Goal: Task Accomplishment & Management: Use online tool/utility

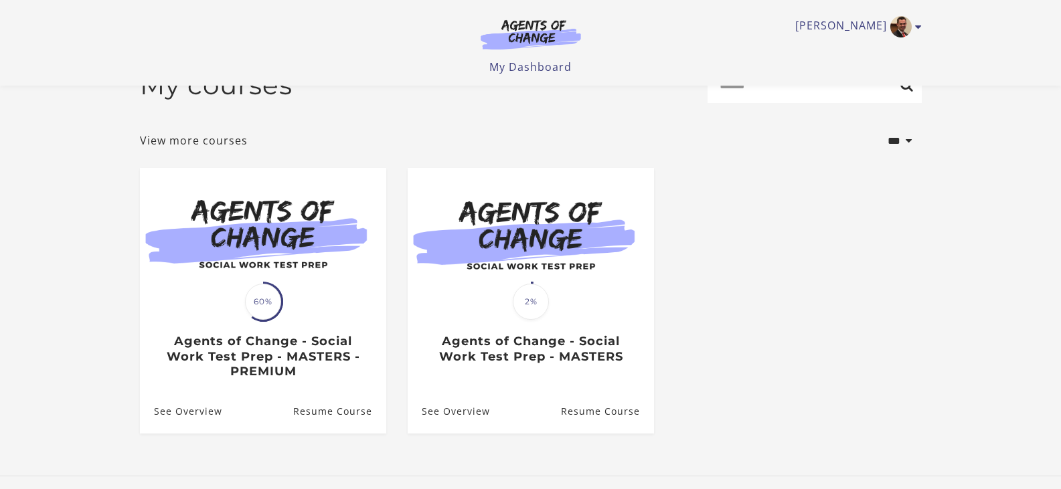
scroll to position [67, 0]
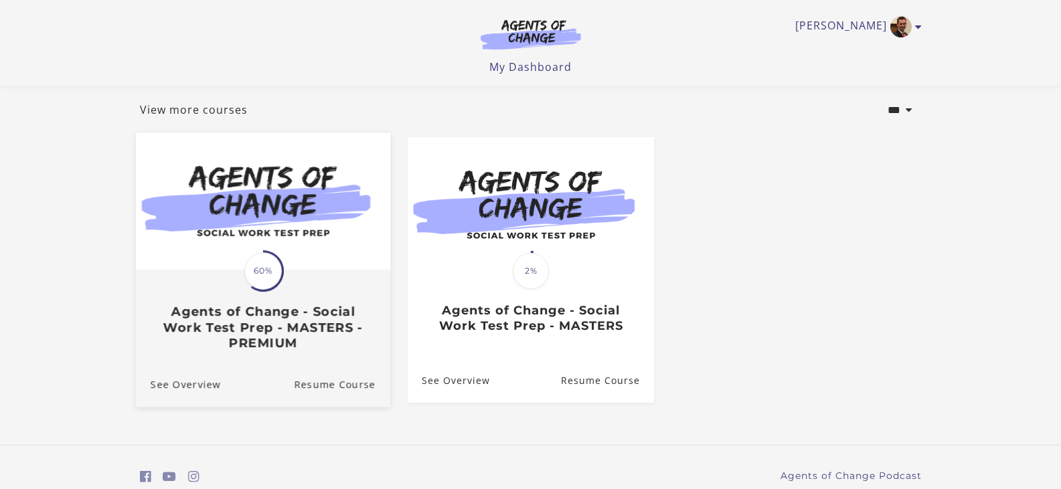
click at [319, 287] on div "Translation missing: en.liquid.partials.dashboard_course_card.progress_descript…" at bounding box center [262, 311] width 254 height 80
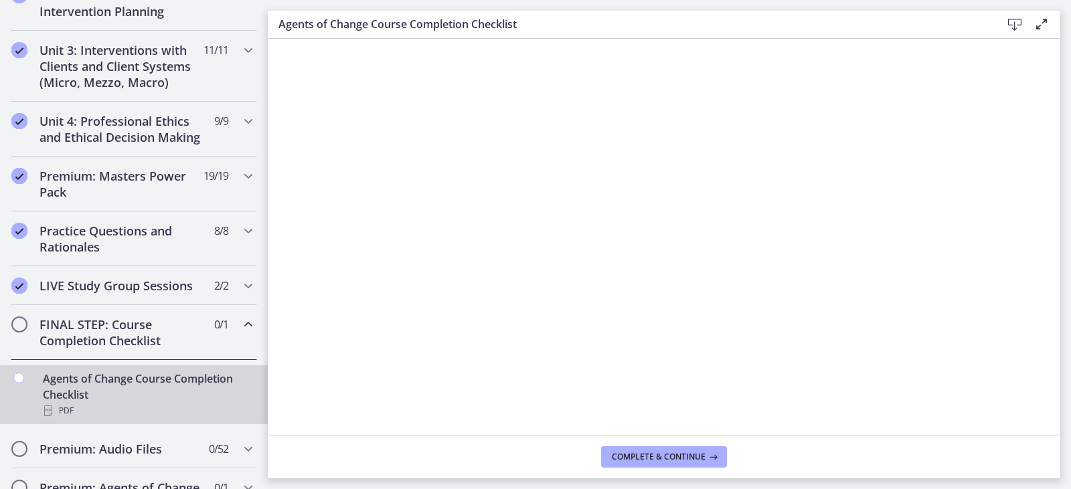
scroll to position [469, 0]
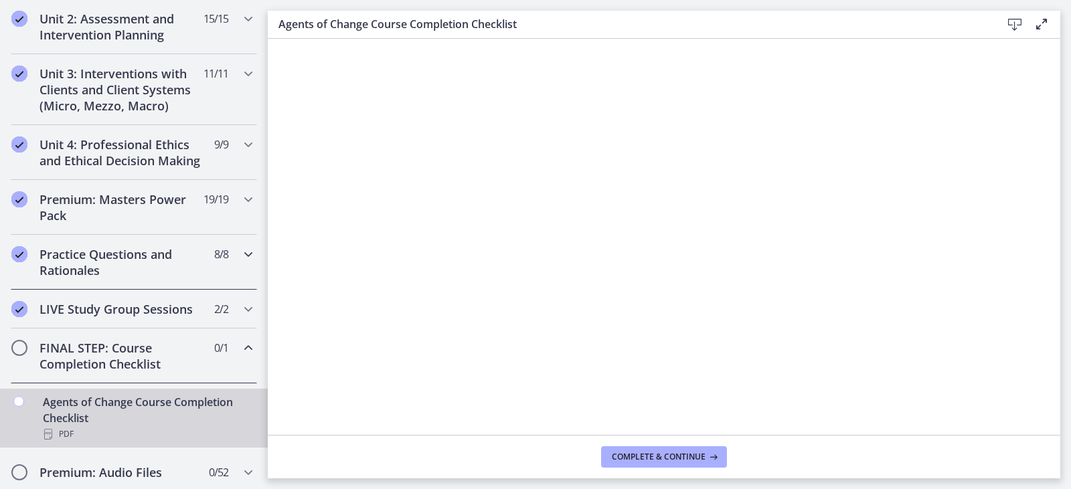
click at [240, 262] on icon "Chapters" at bounding box center [248, 254] width 16 height 16
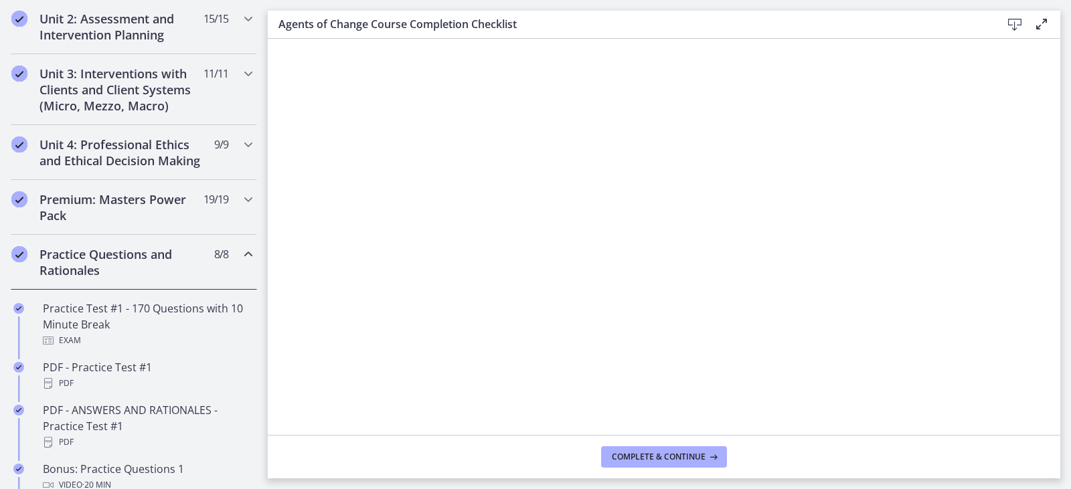
scroll to position [536, 0]
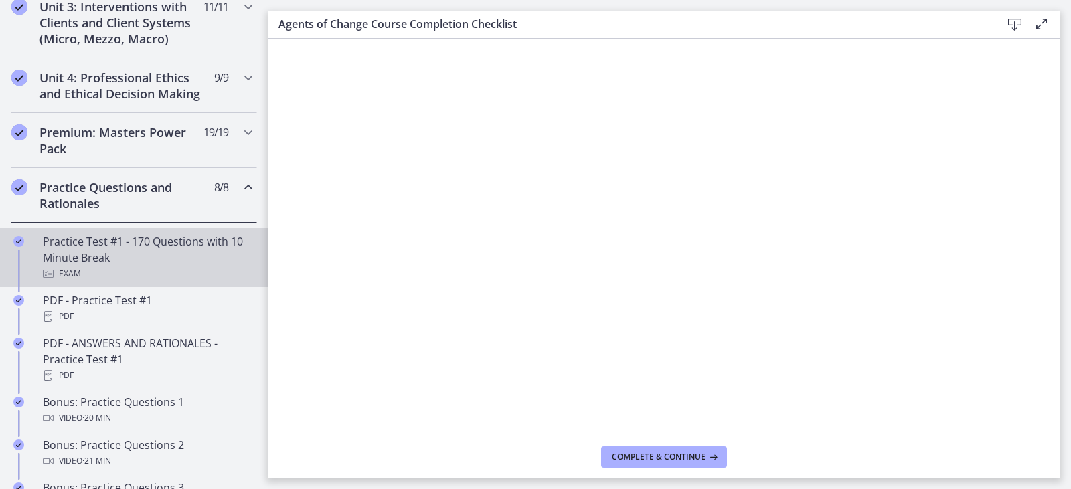
click at [174, 266] on div "Practice Test #1 - 170 Questions with 10 Minute Break Exam" at bounding box center [147, 258] width 209 height 48
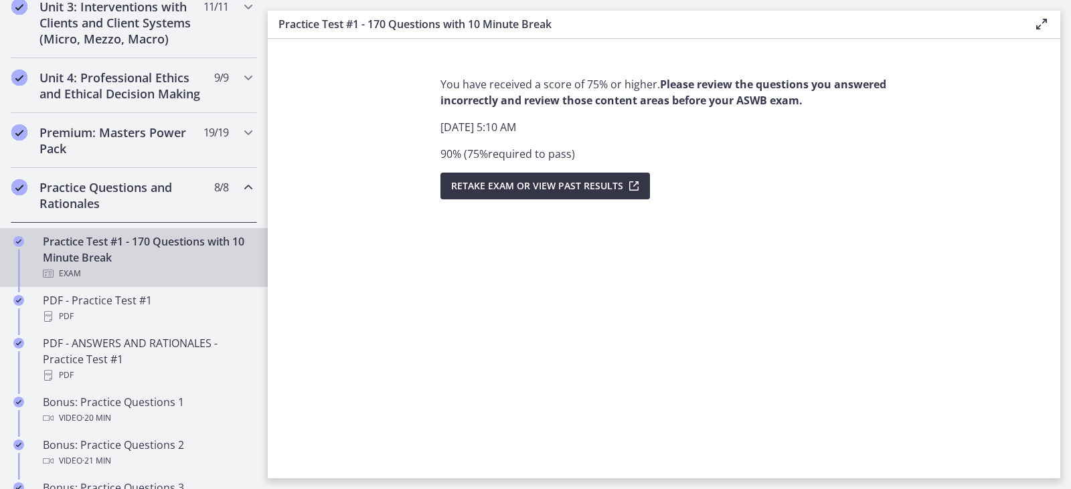
click at [572, 187] on span "Retake Exam OR View Past Results" at bounding box center [537, 186] width 172 height 16
